Goal: Task Accomplishment & Management: Complete application form

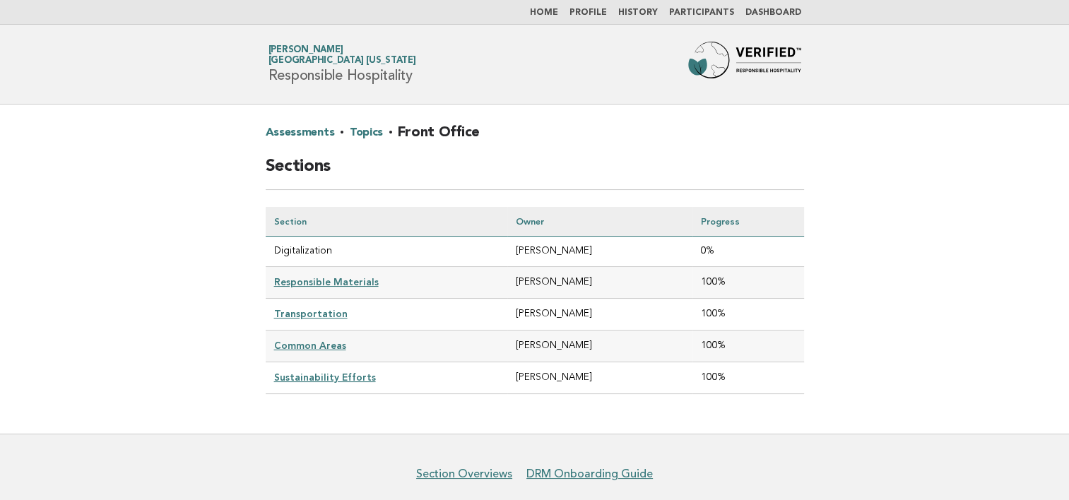
click at [556, 12] on link "Home" at bounding box center [544, 12] width 28 height 8
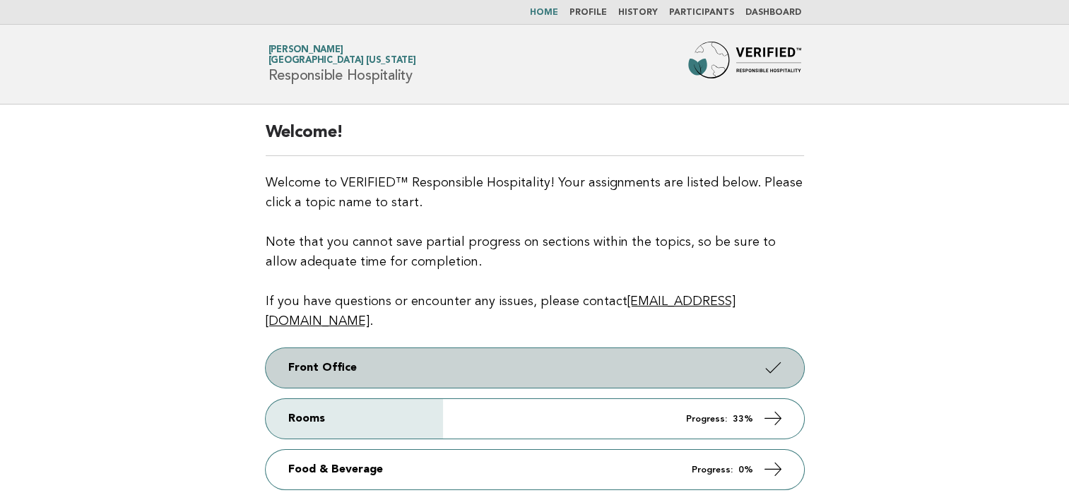
click at [498, 349] on link "Front Office" at bounding box center [535, 368] width 539 height 40
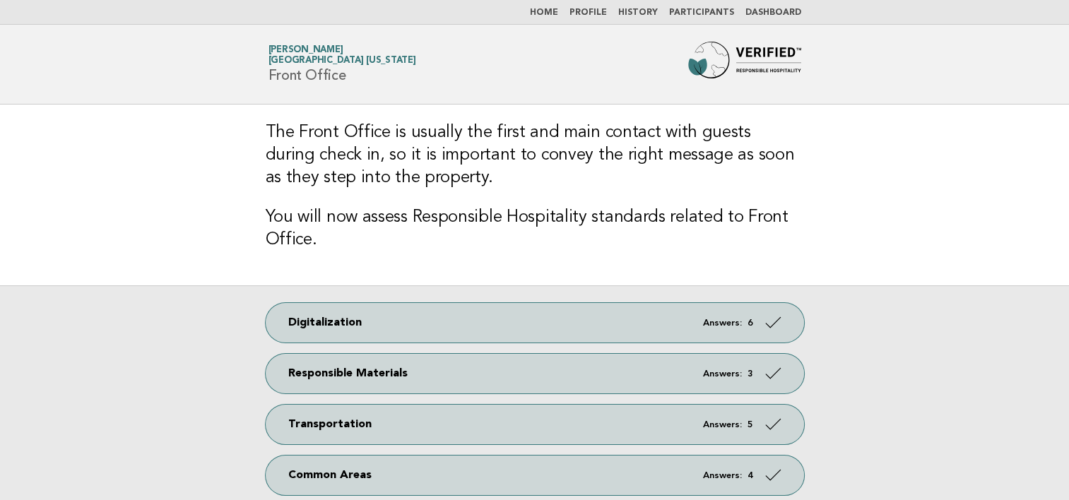
click at [775, 12] on link "Dashboard" at bounding box center [774, 12] width 56 height 8
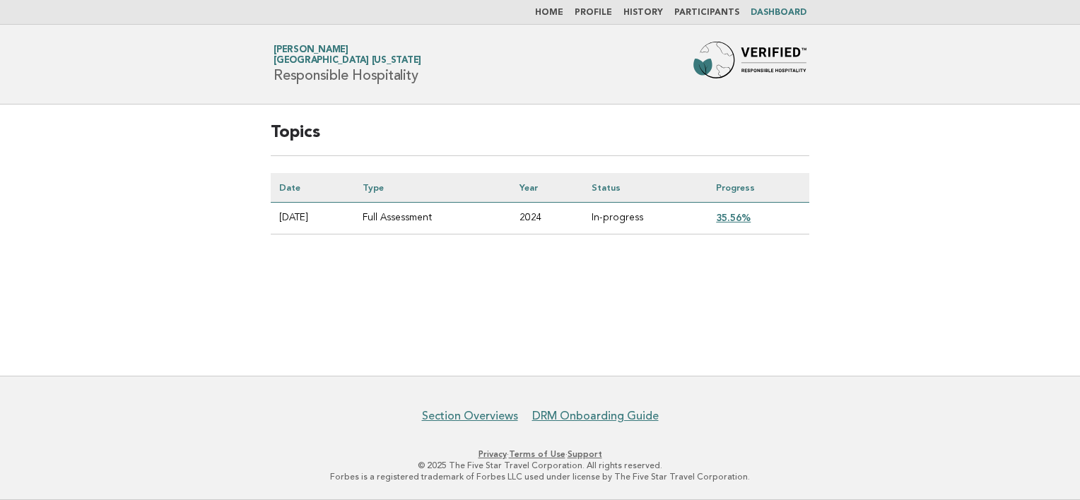
click at [746, 216] on link "35.56%" at bounding box center [733, 217] width 35 height 11
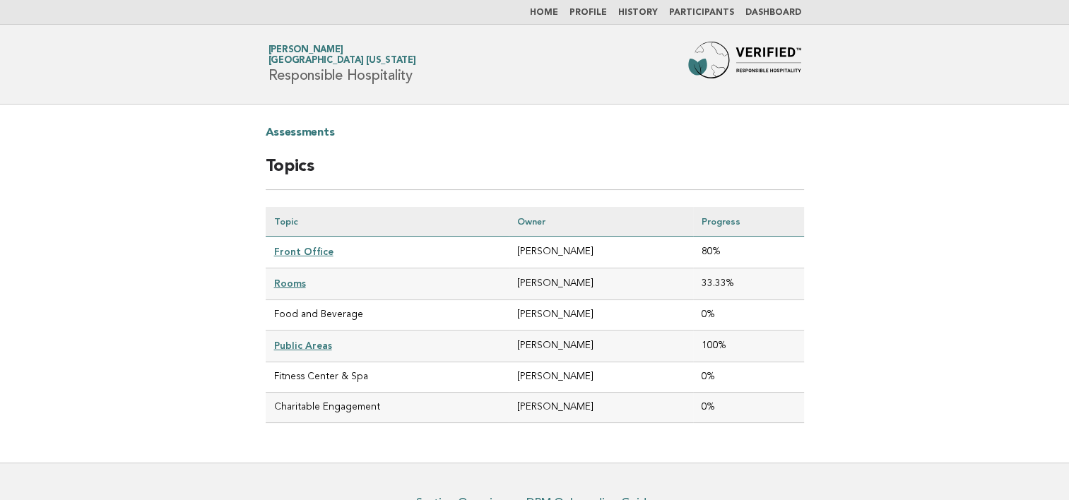
click at [317, 251] on link "Front Office" at bounding box center [303, 251] width 59 height 11
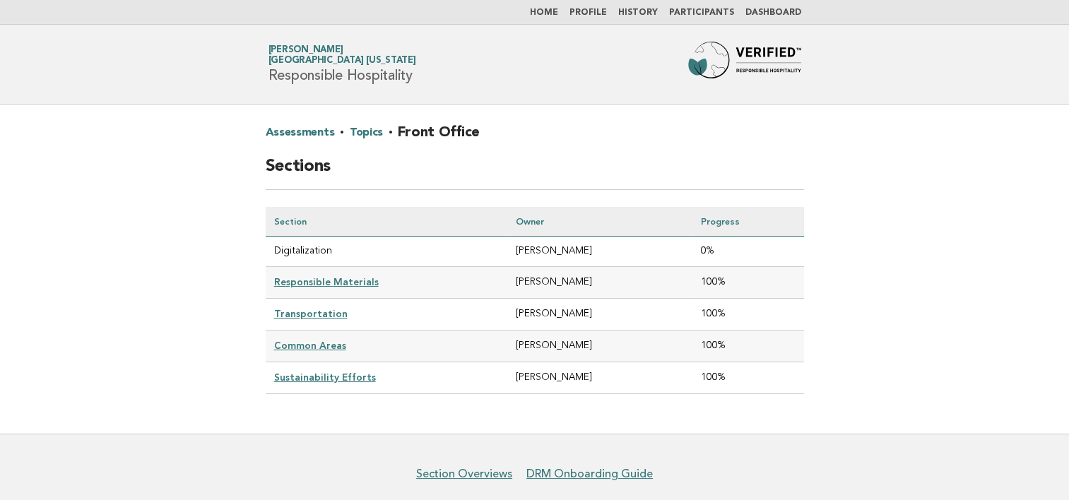
click at [552, 13] on link "Home" at bounding box center [544, 12] width 28 height 8
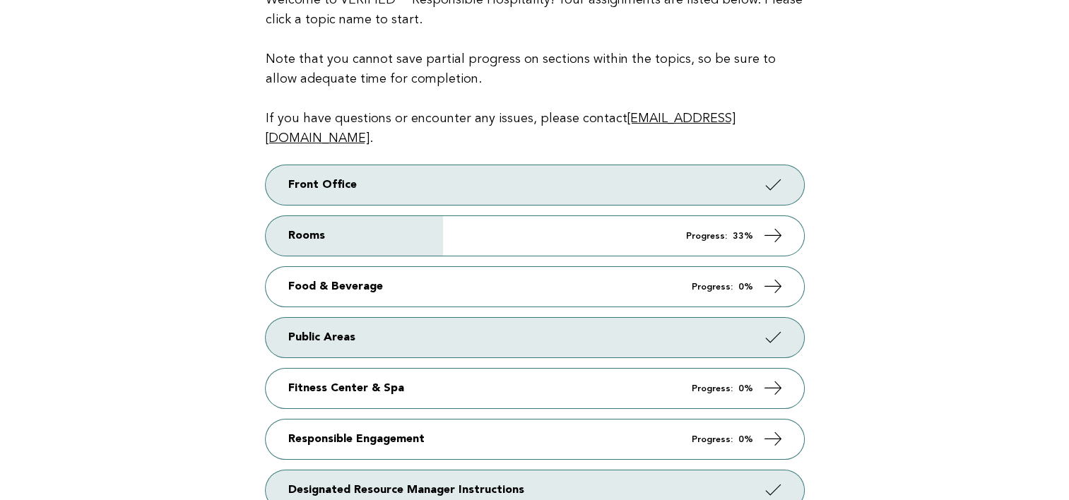
scroll to position [283, 0]
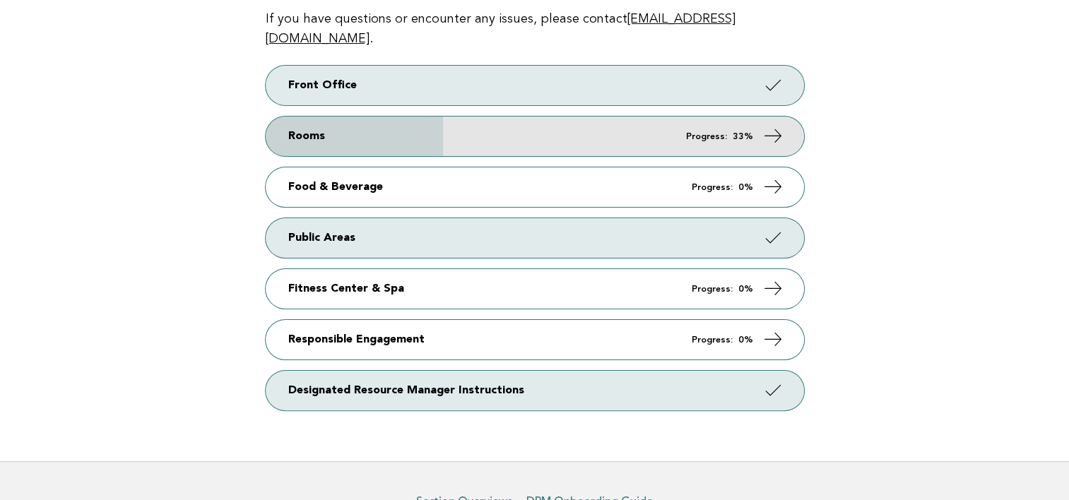
click at [297, 117] on link "Rooms Progress: 33%" at bounding box center [535, 137] width 539 height 40
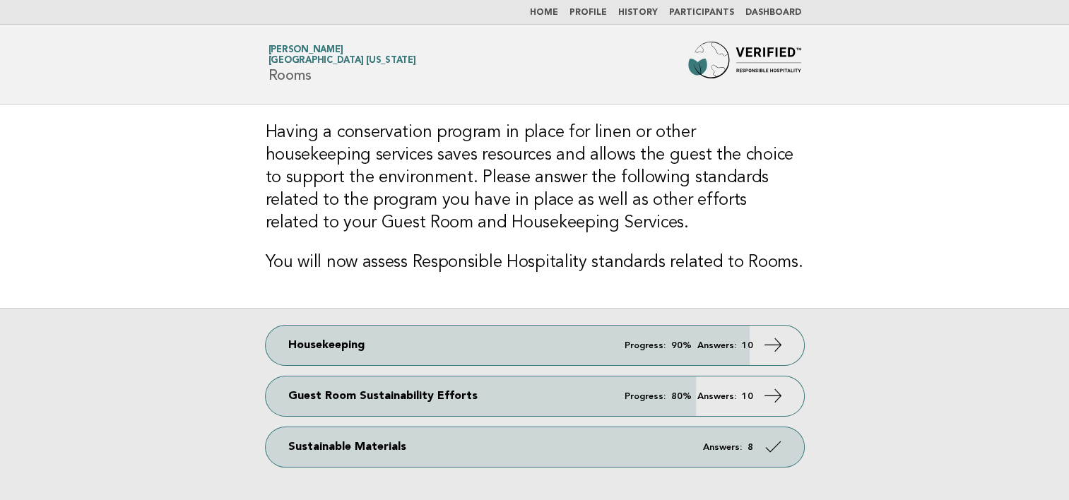
click at [555, 9] on link "Home" at bounding box center [544, 12] width 28 height 8
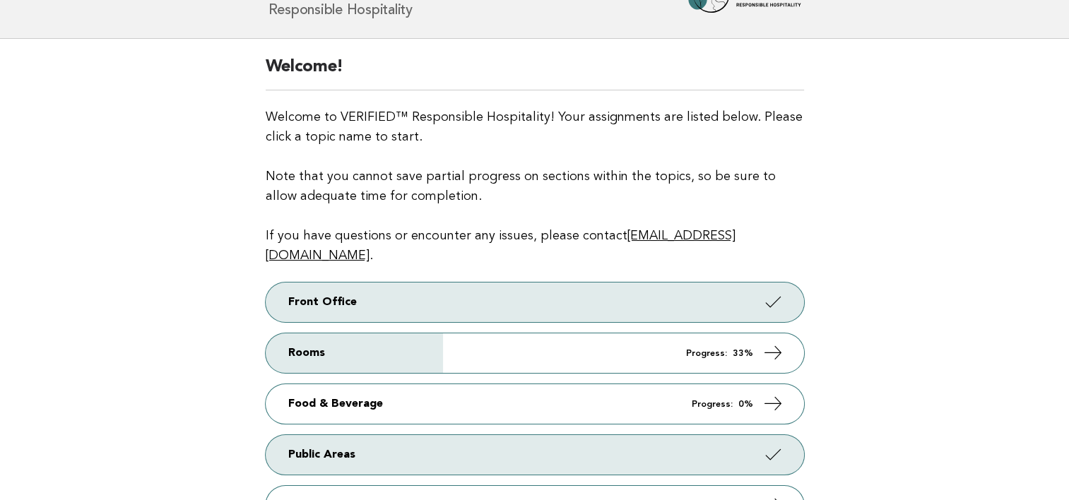
scroll to position [283, 0]
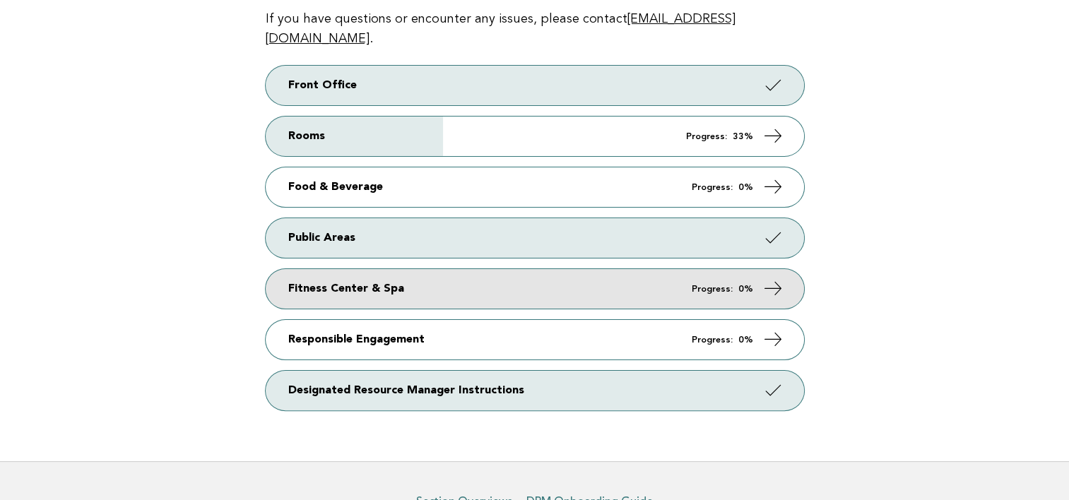
click at [397, 269] on link "Fitness Center & Spa Progress: 0%" at bounding box center [535, 289] width 539 height 40
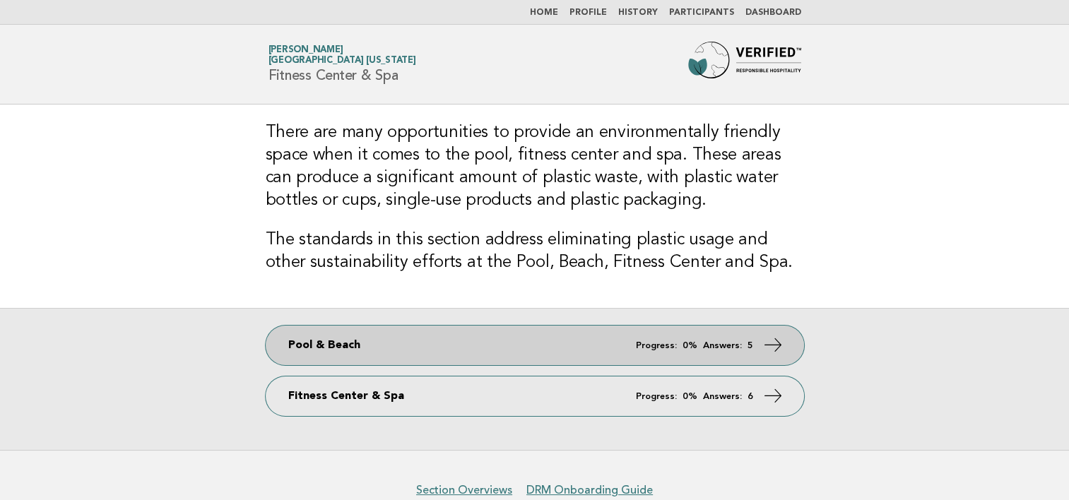
click at [450, 335] on link "Pool & Beach Progress: 0% Answers: 5" at bounding box center [535, 346] width 539 height 40
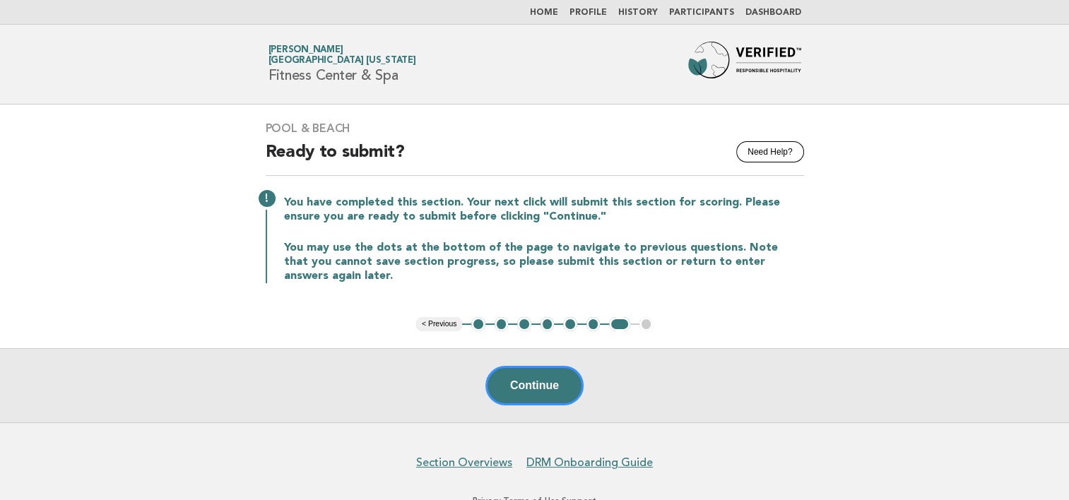
click at [478, 322] on button "1" at bounding box center [478, 324] width 14 height 14
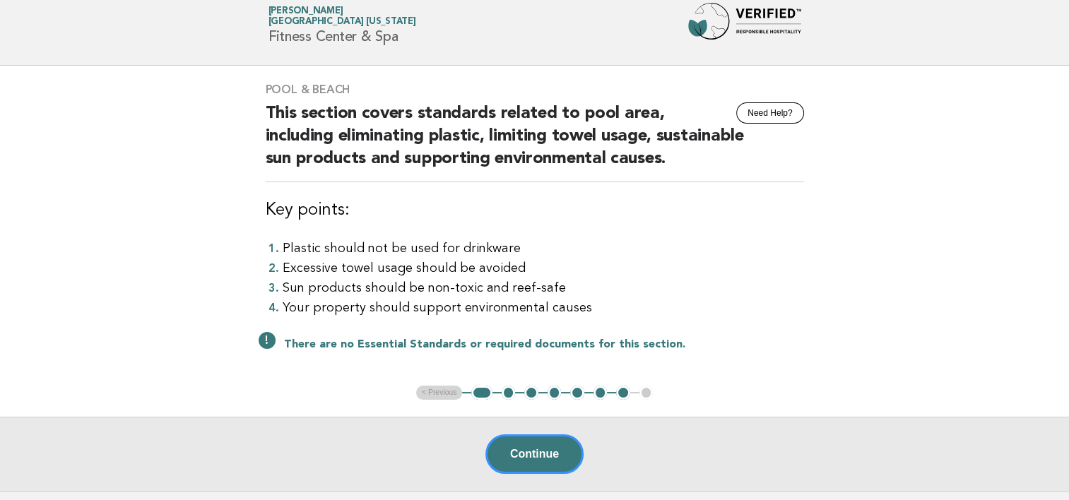
scroll to position [141, 0]
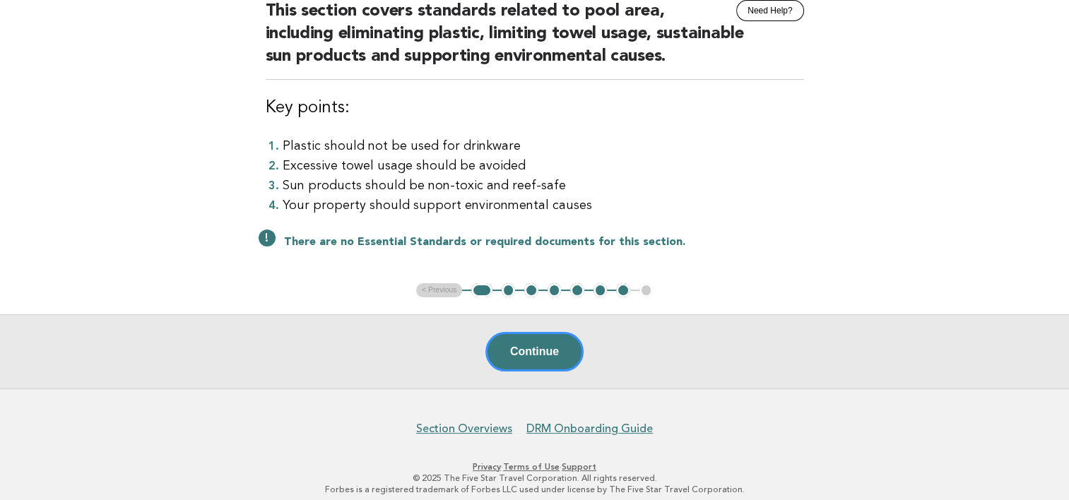
click at [507, 290] on button "2" at bounding box center [509, 290] width 14 height 14
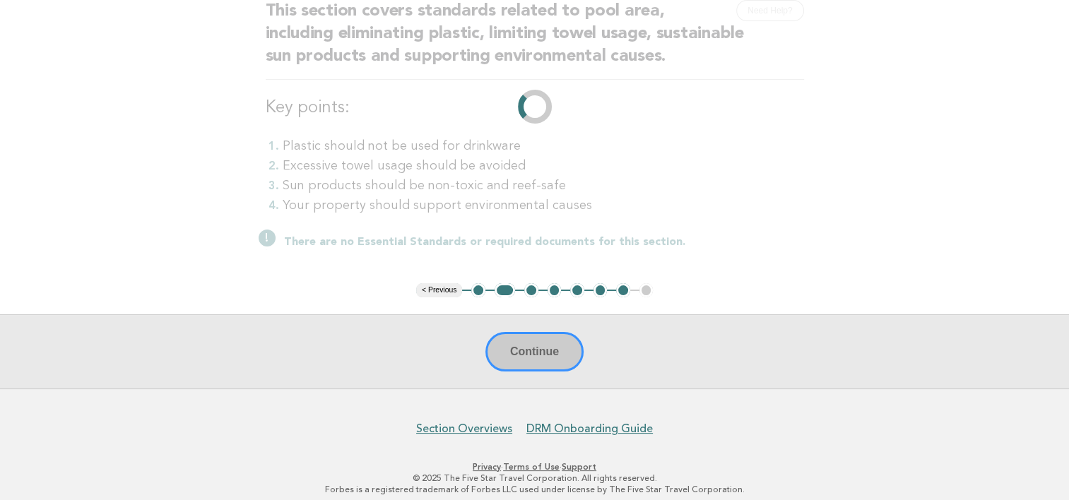
scroll to position [56, 0]
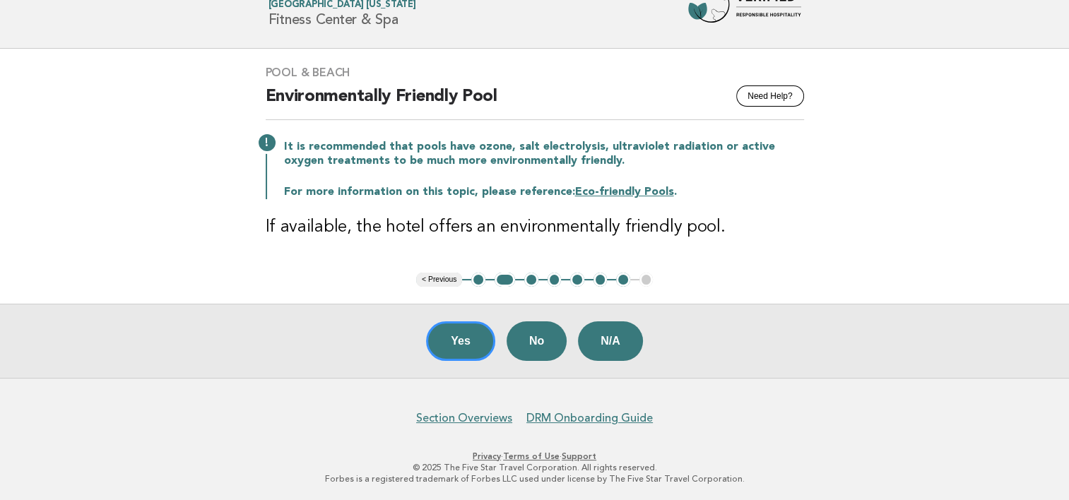
click at [530, 278] on button "3" at bounding box center [531, 280] width 14 height 14
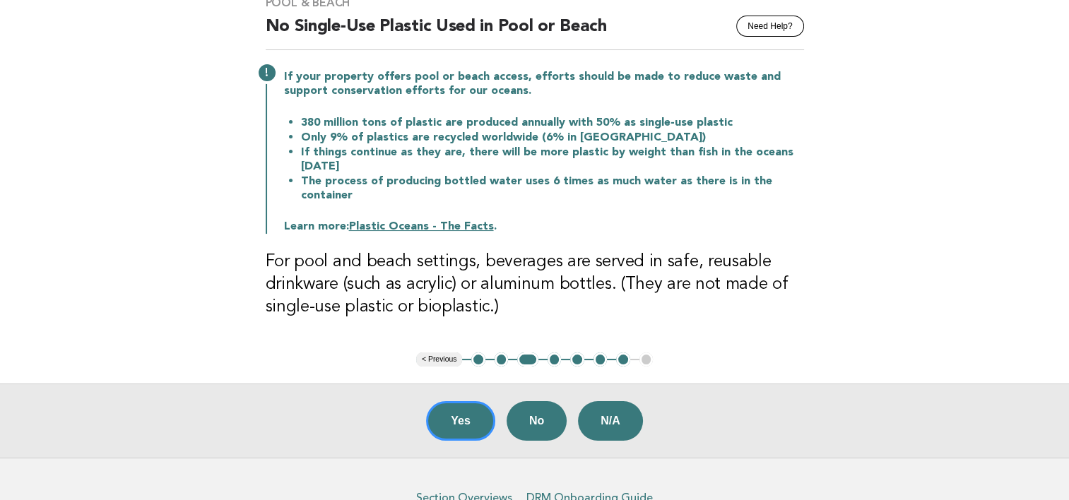
scroll to position [127, 0]
click at [556, 361] on button "4" at bounding box center [555, 359] width 14 height 14
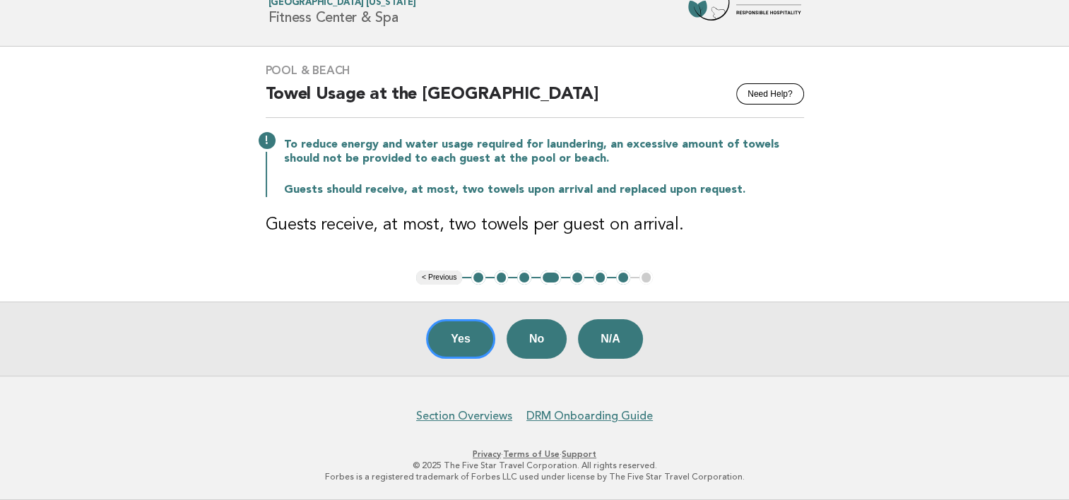
scroll to position [56, 0]
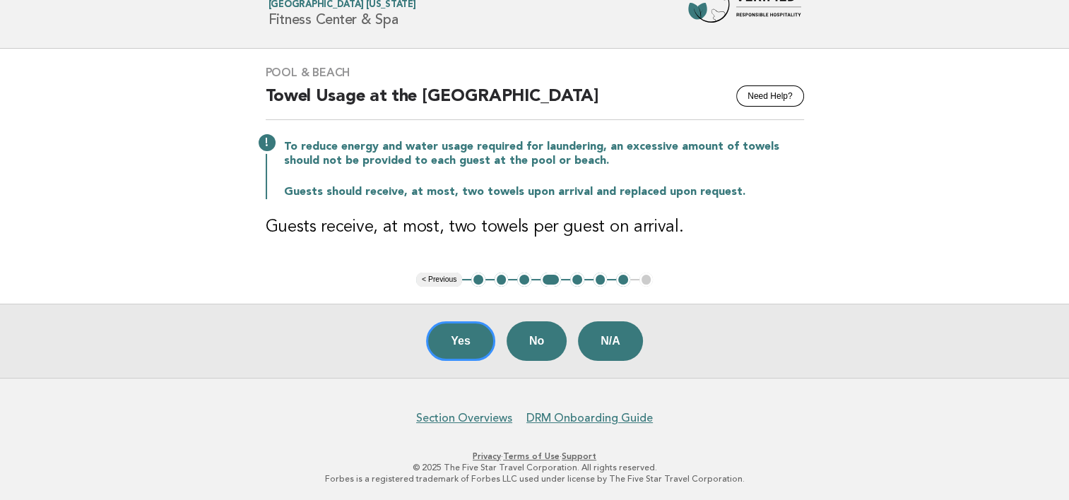
click at [577, 280] on button "5" at bounding box center [577, 280] width 14 height 14
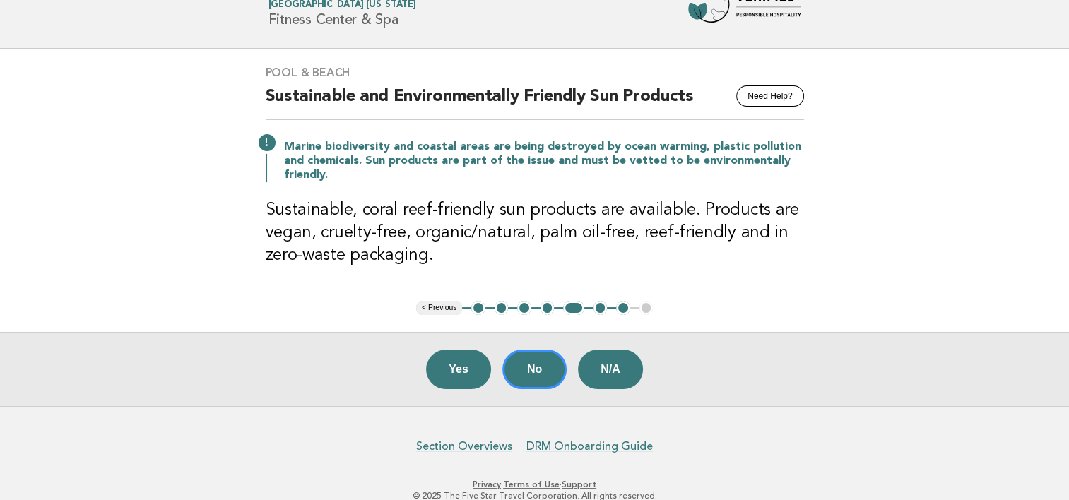
click at [600, 308] on button "6" at bounding box center [601, 308] width 14 height 14
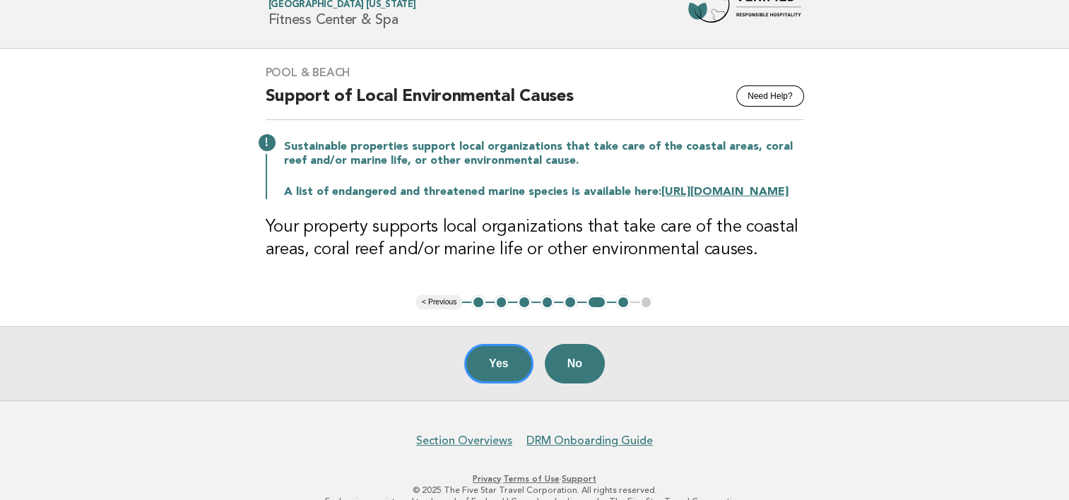
click at [623, 310] on button "7" at bounding box center [623, 302] width 14 height 14
click at [621, 310] on button "7" at bounding box center [623, 302] width 14 height 14
click at [571, 310] on button "5" at bounding box center [570, 302] width 14 height 14
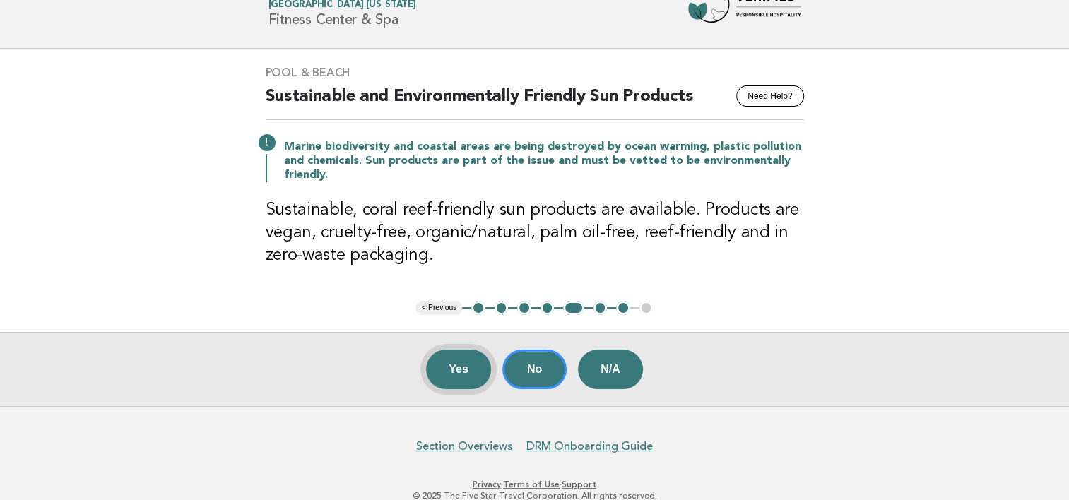
click at [449, 371] on button "Yes" at bounding box center [458, 370] width 65 height 40
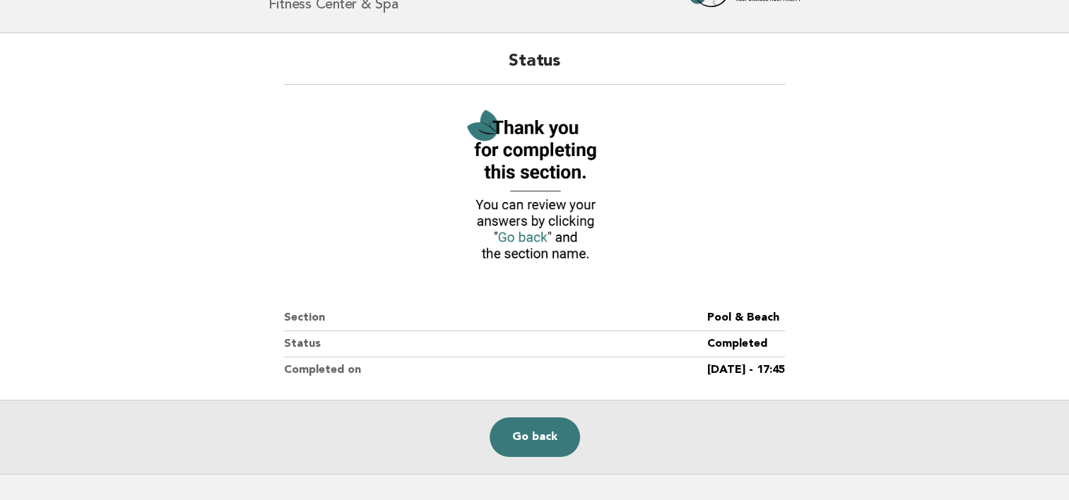
scroll to position [0, 0]
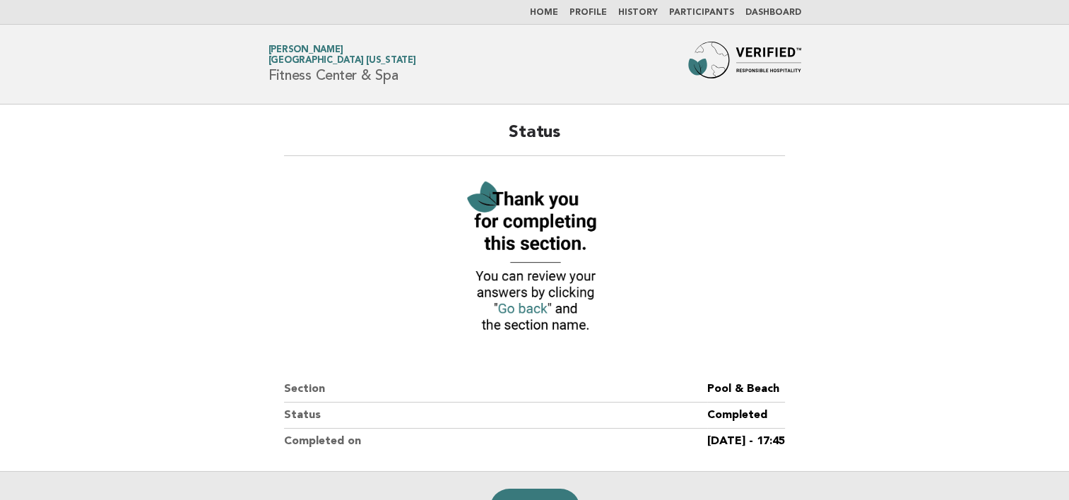
click at [554, 9] on link "Home" at bounding box center [544, 12] width 28 height 8
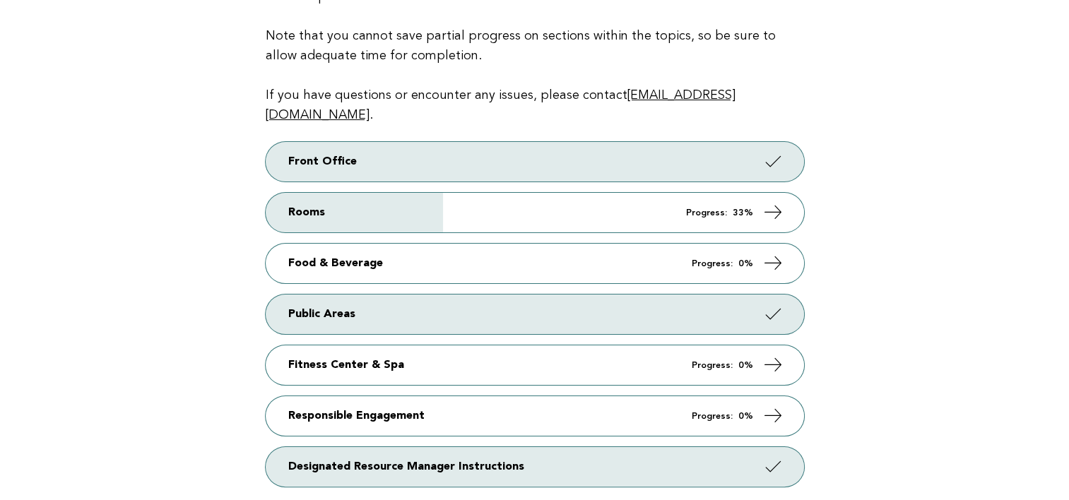
scroll to position [212, 0]
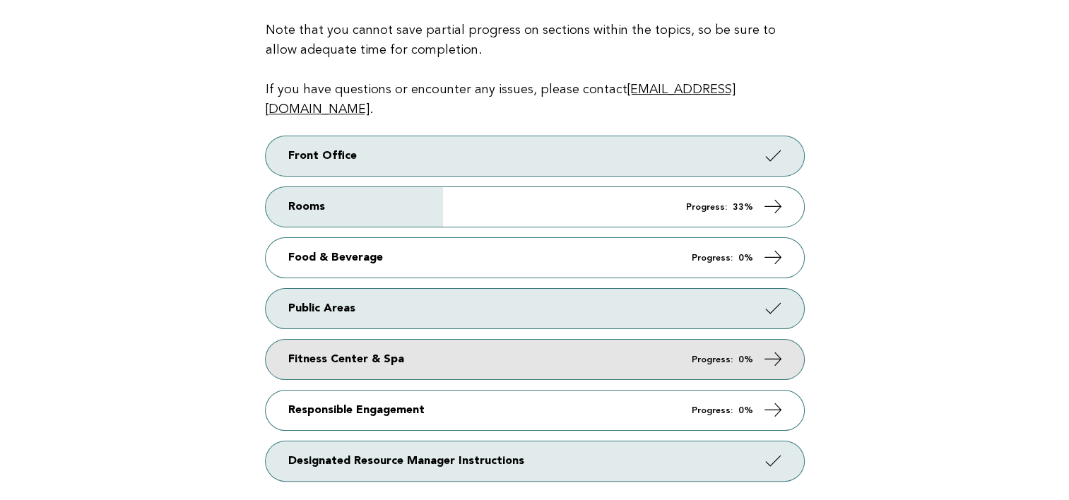
click at [712, 355] on em "Progress:" at bounding box center [712, 359] width 41 height 9
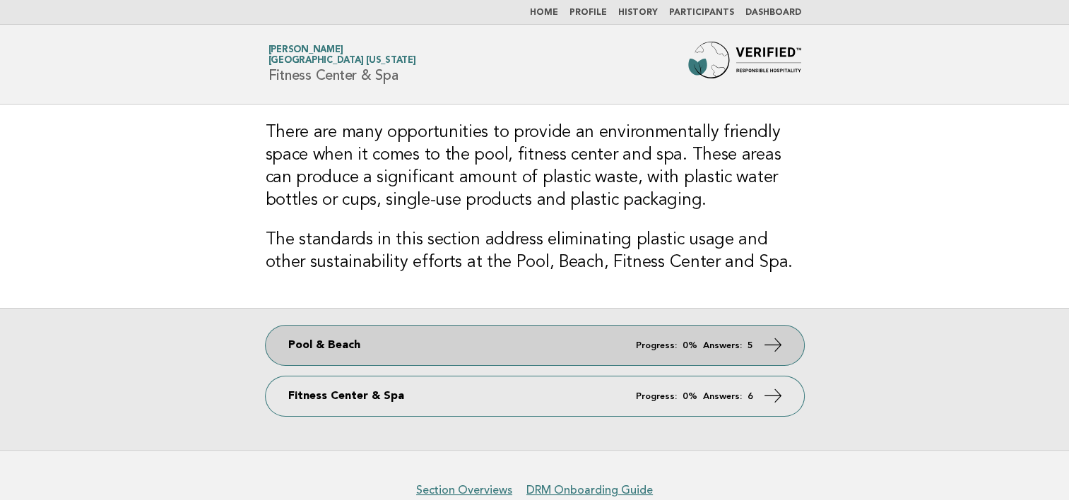
click at [508, 341] on link "Pool & Beach Progress: 0% Answers: 5" at bounding box center [535, 346] width 539 height 40
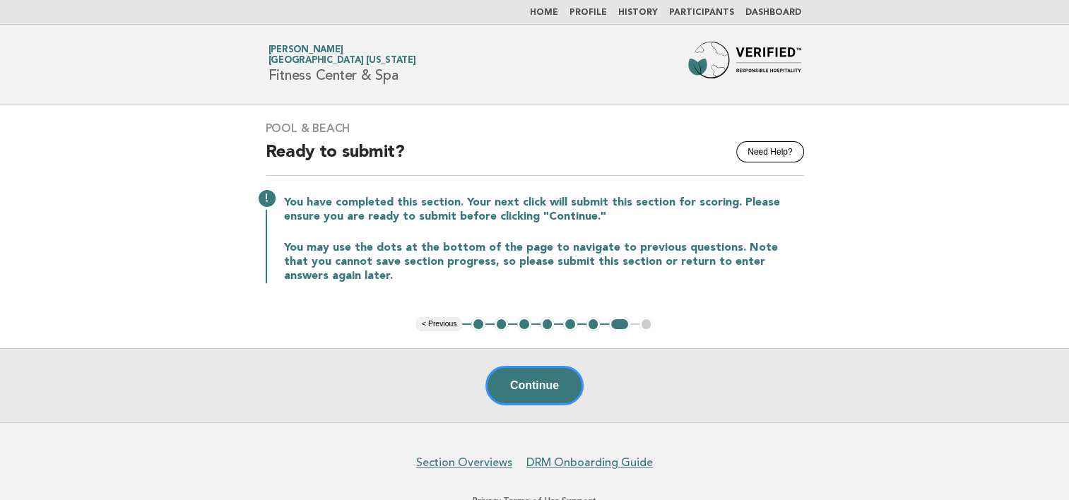
click at [568, 324] on button "5" at bounding box center [570, 324] width 14 height 14
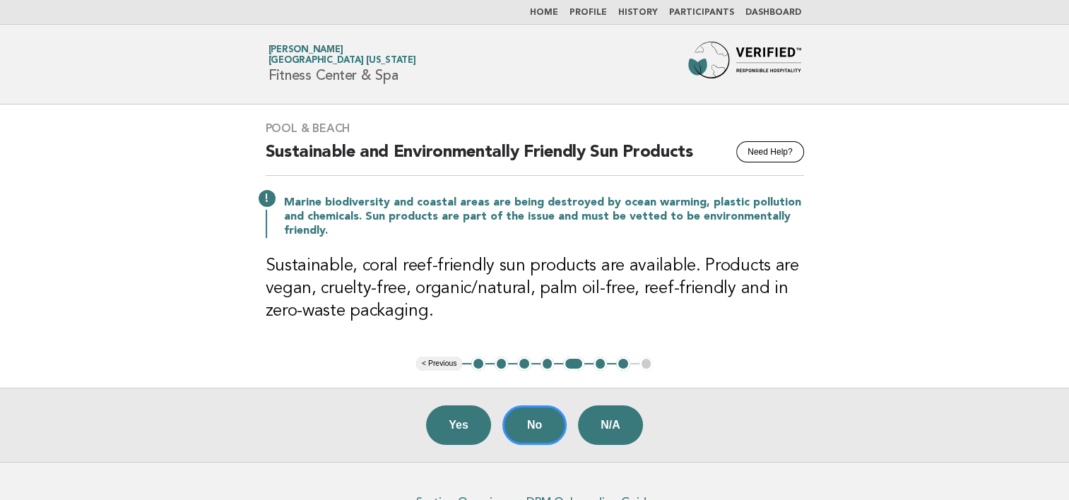
click at [792, 8] on link "Dashboard" at bounding box center [774, 12] width 56 height 8
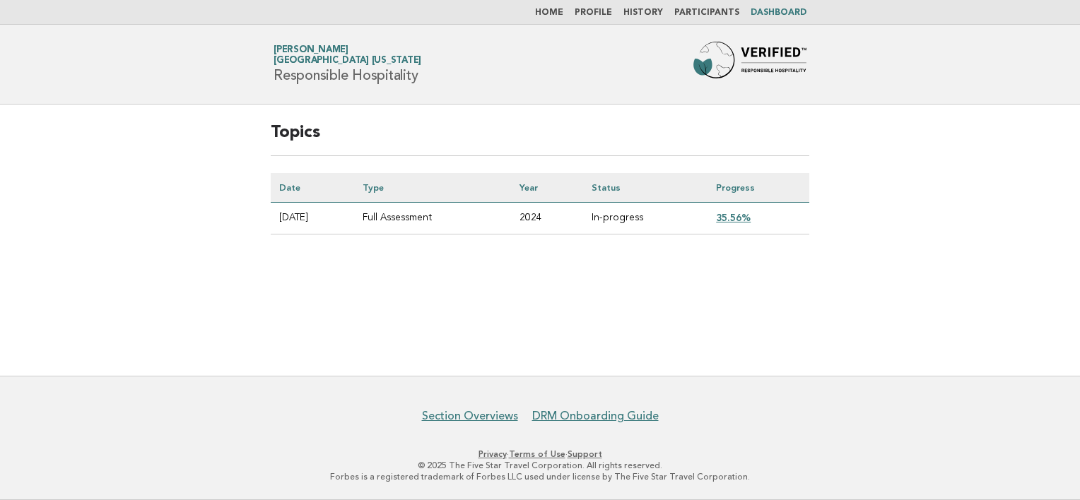
click at [741, 212] on link "35.56%" at bounding box center [733, 217] width 35 height 11
